Goal: Find specific page/section

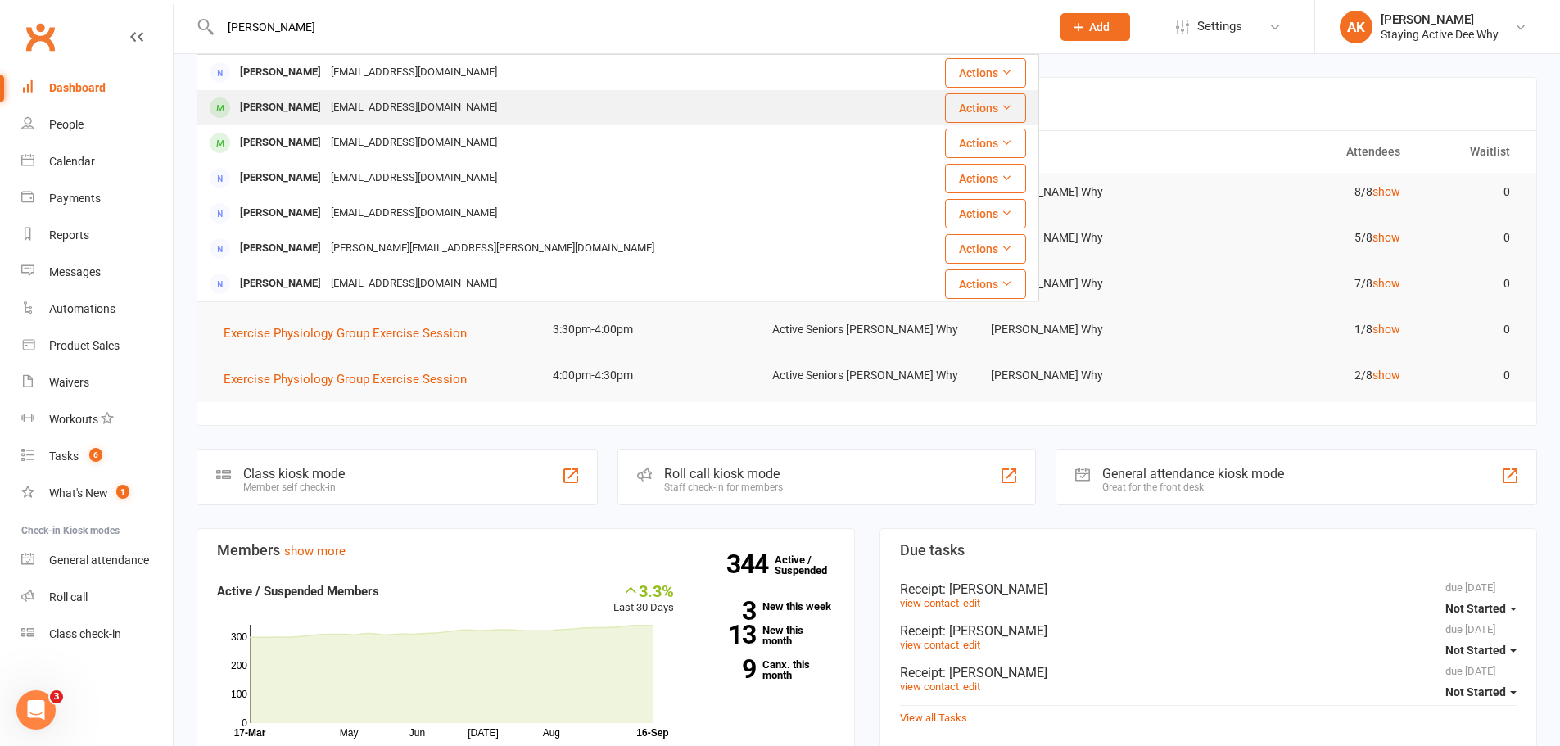
type input "[PERSON_NAME]"
click at [289, 112] on div "[PERSON_NAME]" at bounding box center [280, 108] width 91 height 24
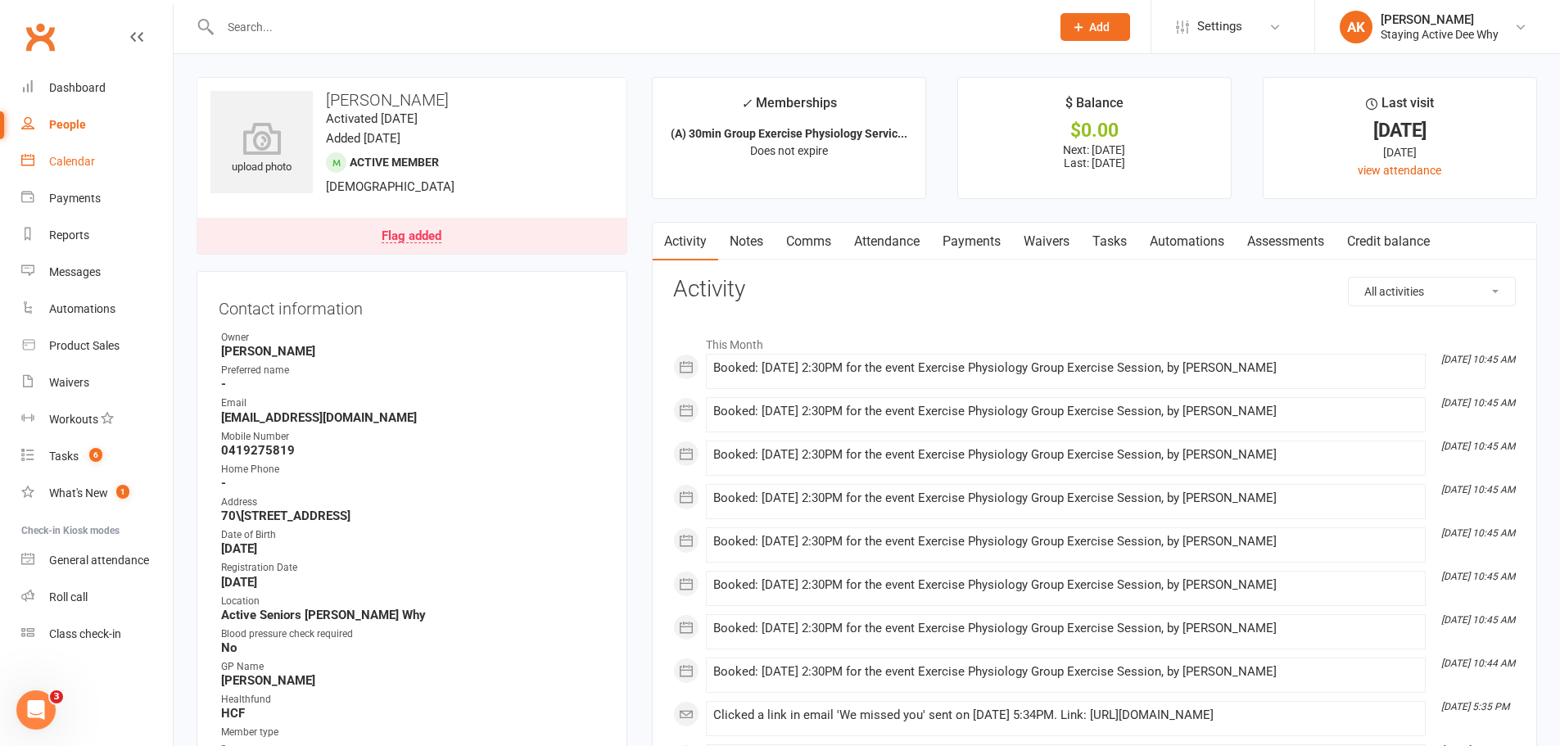
click at [69, 174] on link "Calendar" at bounding box center [96, 161] width 151 height 37
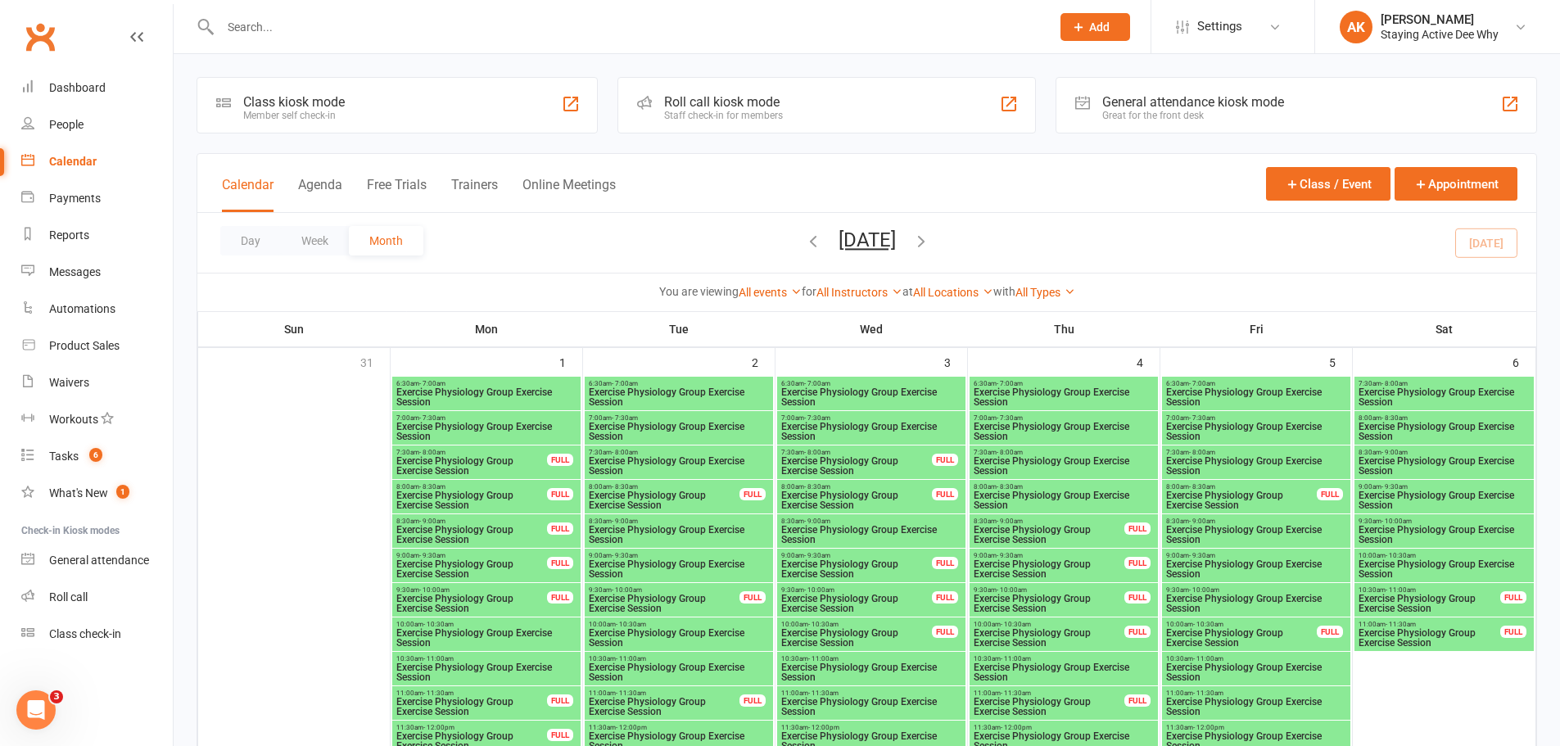
scroll to position [1556, 0]
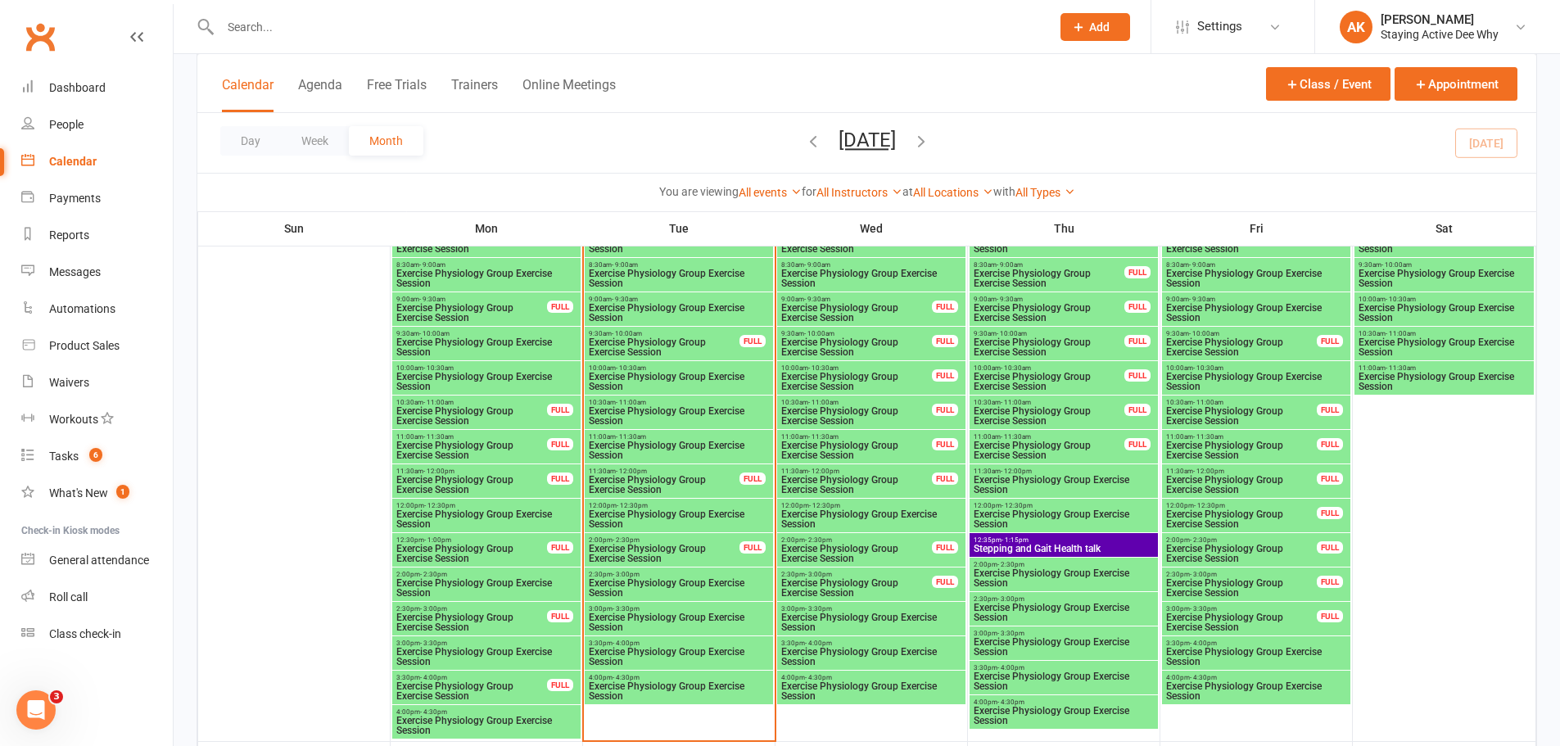
click at [666, 580] on span "Exercise Physiology Group Exercise Session" at bounding box center [679, 588] width 182 height 20
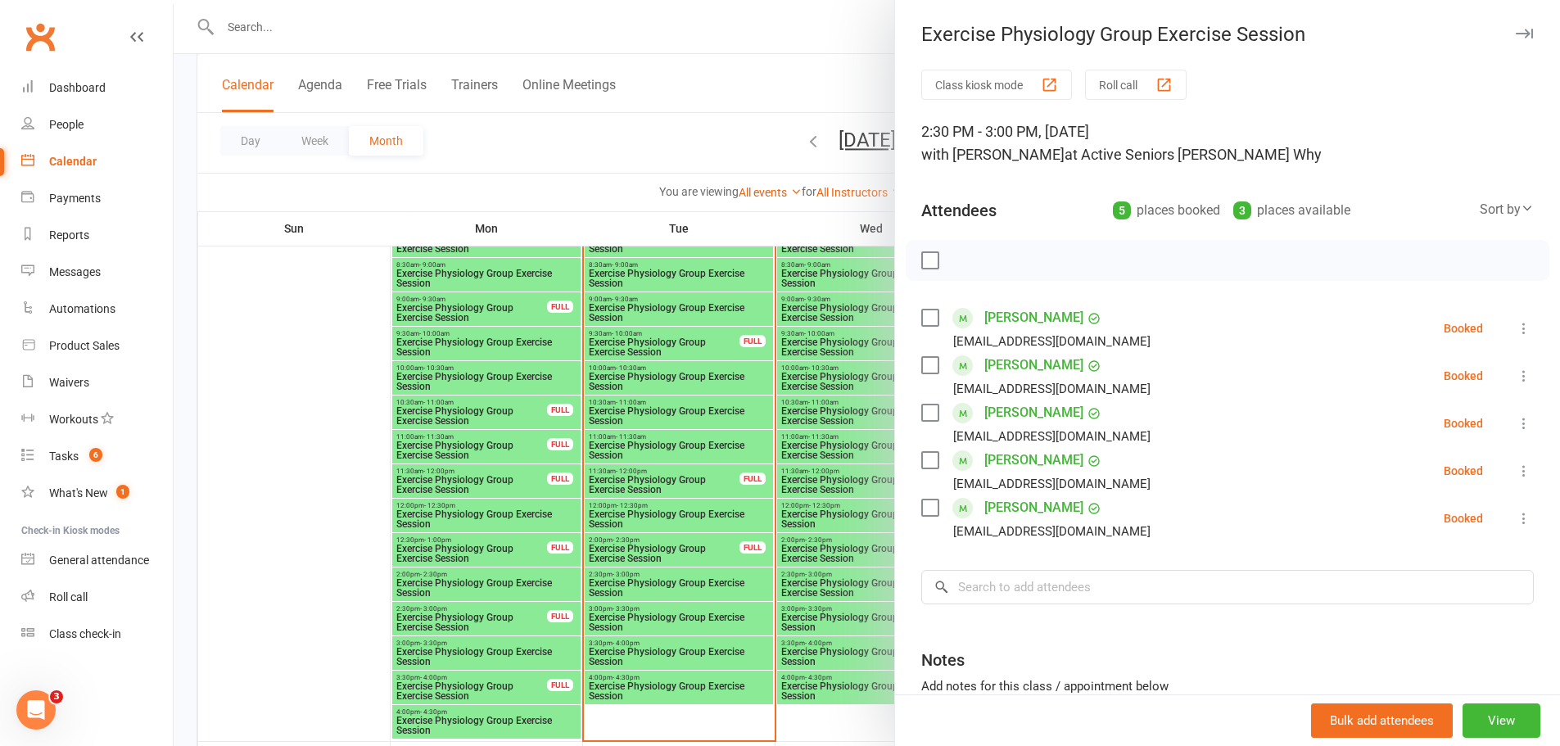
click at [577, 133] on div at bounding box center [867, 373] width 1386 height 746
